Goal: Check status: Check status

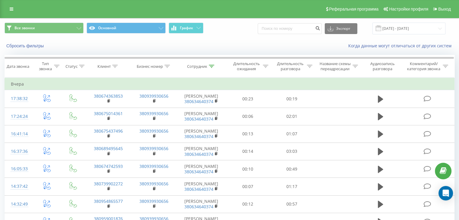
click at [381, 29] on span at bounding box center [378, 28] width 5 height 5
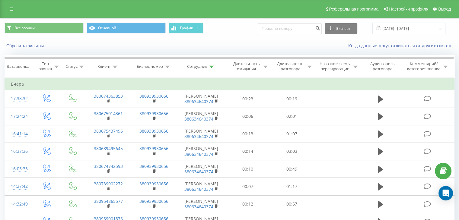
click at [381, 29] on span at bounding box center [378, 28] width 5 height 5
click at [425, 29] on input "22.08.2025 - 22.09.2025" at bounding box center [409, 29] width 73 height 12
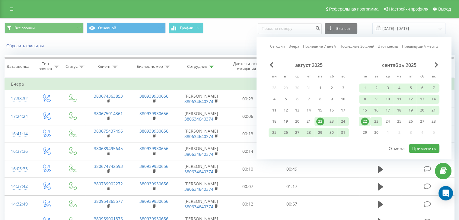
click at [379, 120] on div "23" at bounding box center [377, 122] width 8 height 8
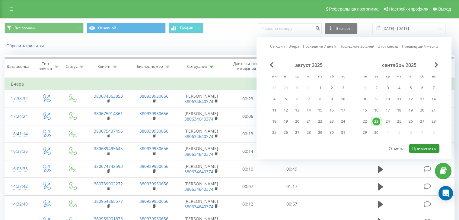
click at [424, 148] on button "Применить" at bounding box center [424, 148] width 30 height 9
type input "[DATE] - [DATE]"
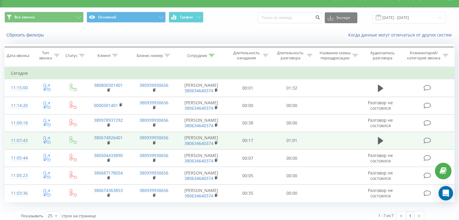
scroll to position [16, 0]
